Goal: Find specific page/section: Find specific page/section

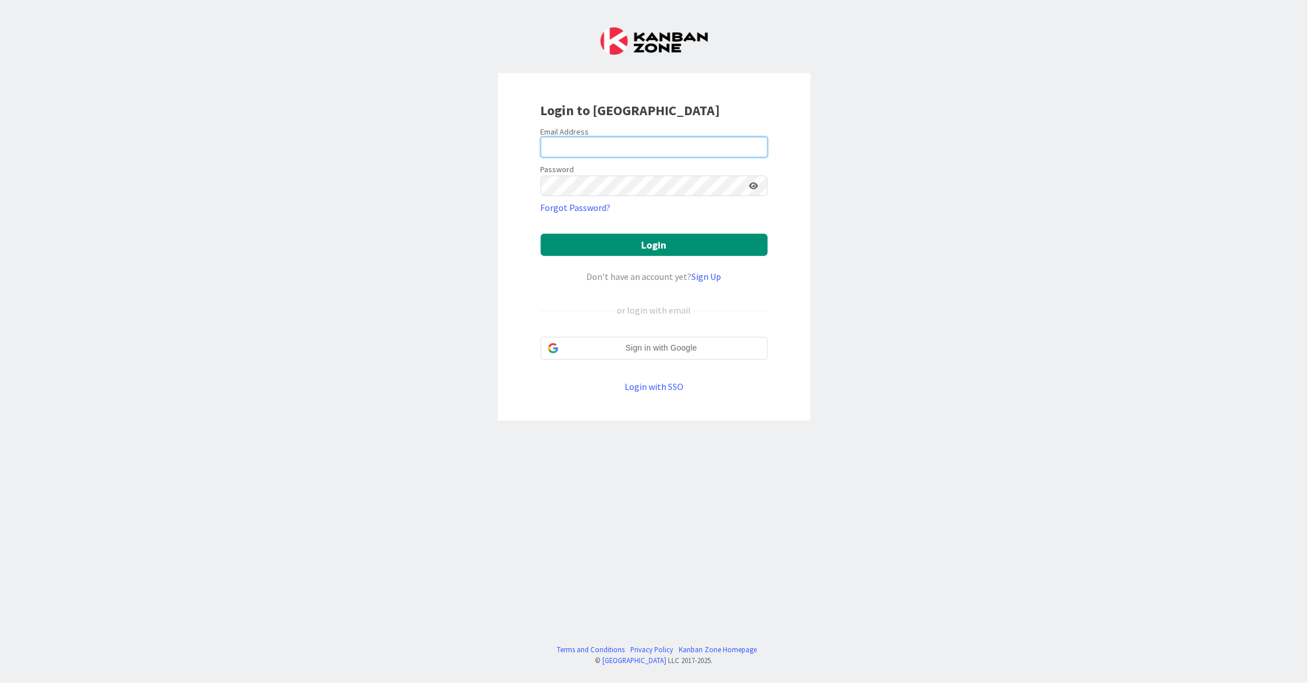
type input "[EMAIL_ADDRESS][DOMAIN_NAME]"
click at [664, 240] on button "Login" at bounding box center [654, 245] width 227 height 22
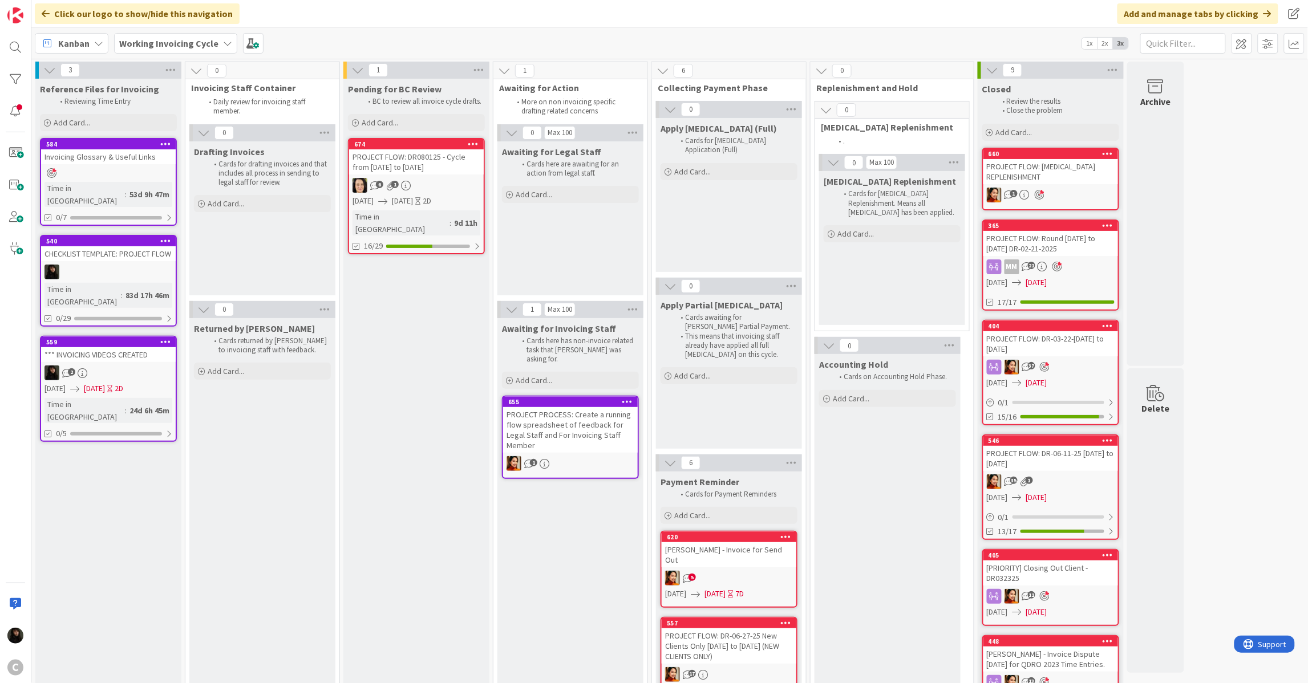
click at [455, 176] on link "674 PROJECT FLOW: DR080125 - Cycle from [DATE] to [DATE] 6 1 [DATE] [DATE] 2D T…" at bounding box center [416, 196] width 137 height 116
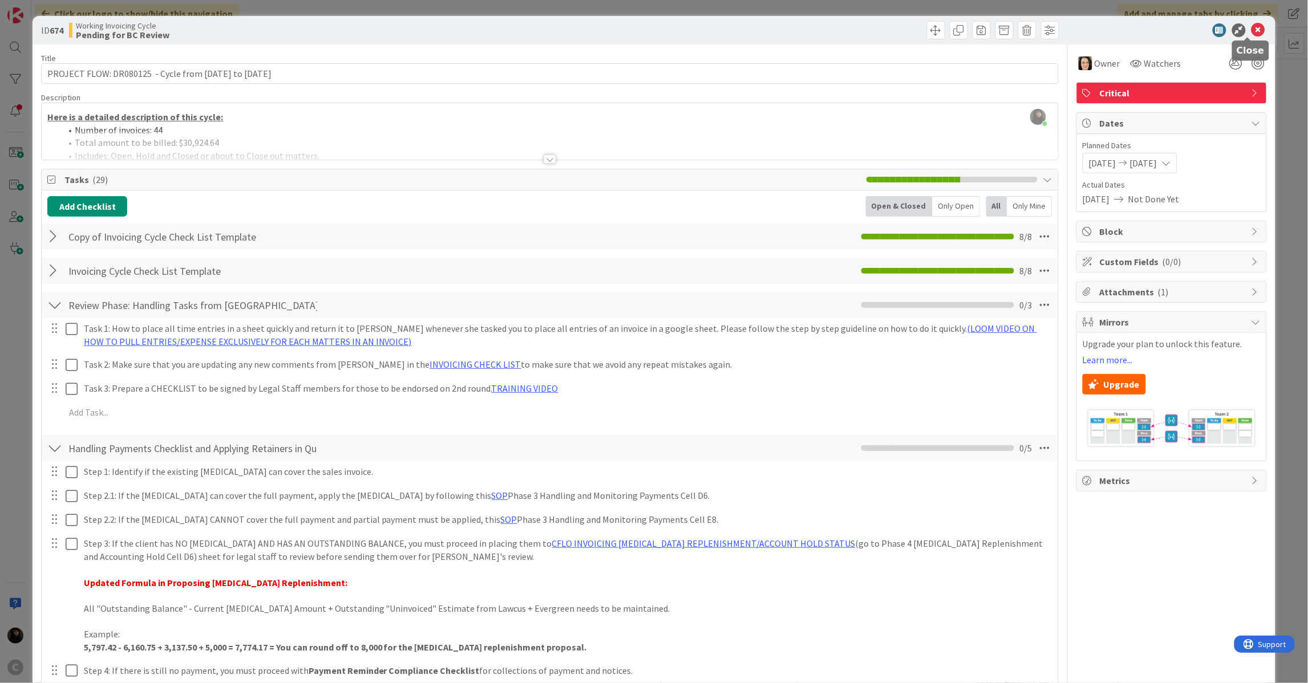
click at [1252, 33] on icon at bounding box center [1258, 30] width 14 height 14
